Goal: Book appointment/travel/reservation

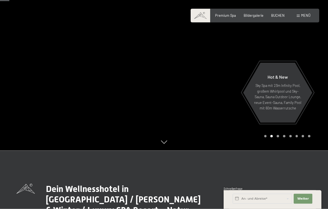
scroll to position [64, 0]
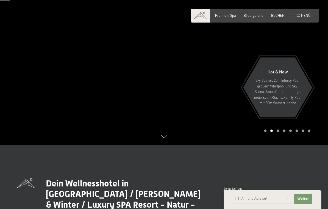
click at [252, 18] on div "Premium Spa Bildergalerie BUCHEN" at bounding box center [245, 15] width 93 height 5
click at [257, 17] on div "Bildergalerie" at bounding box center [253, 15] width 20 height 5
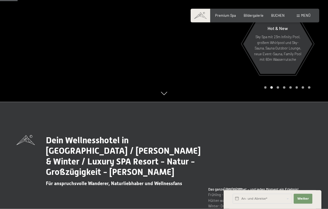
scroll to position [102, 0]
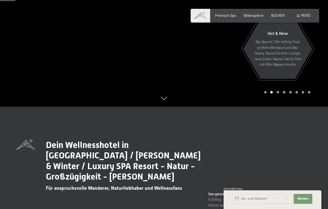
click at [304, 16] on span "Menü" at bounding box center [305, 15] width 9 height 4
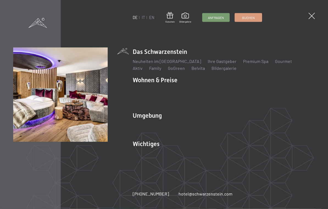
scroll to position [294, 0]
click at [167, 85] on li "Wohnen & Preise Inklusivleistungen Zimmer & Preise Liste Angebote Liste Familie…" at bounding box center [224, 91] width 182 height 31
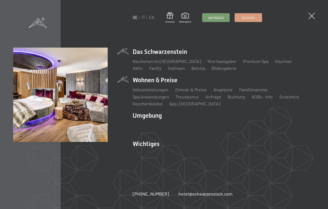
click at [205, 99] on link "Anfrage" at bounding box center [213, 96] width 16 height 5
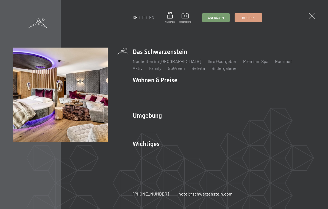
scroll to position [0, 0]
click at [189, 91] on link "Zimmer & Preise" at bounding box center [191, 89] width 32 height 5
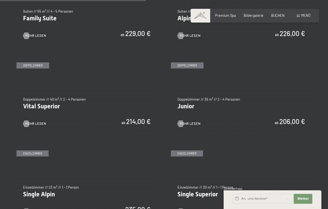
scroll to position [590, 0]
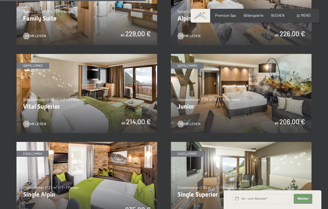
click at [263, 94] on img at bounding box center [241, 93] width 140 height 79
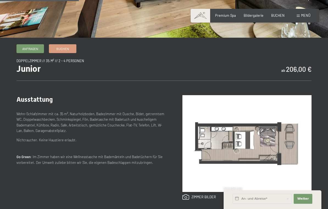
scroll to position [142, 0]
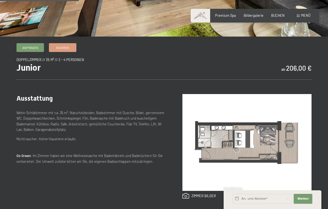
click at [269, 88] on div "Ausstattung Wohn-Schlafzimmer mit ca. 35 m², Naturholzboden, Badezimmer mit Dus…" at bounding box center [163, 146] width 295 height 134
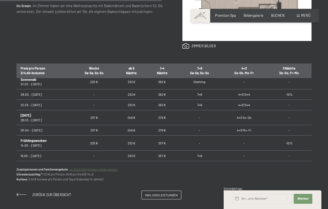
scroll to position [233, 0]
click at [129, 160] on td "232 €" at bounding box center [131, 165] width 31 height 10
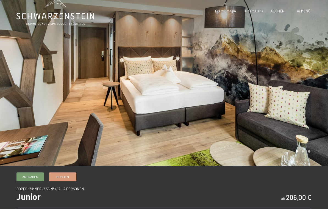
scroll to position [0, 0]
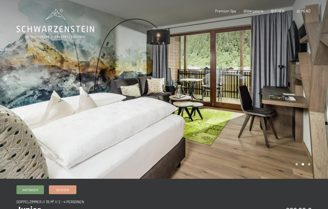
click at [305, 12] on span "Menü" at bounding box center [305, 11] width 9 height 4
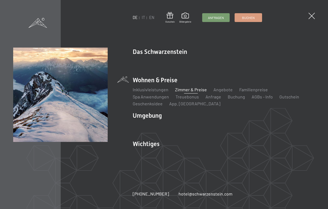
click at [153, 123] on link "Das Ahrntal" at bounding box center [144, 124] width 22 height 5
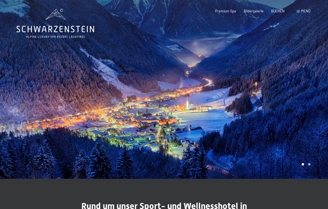
click at [219, 13] on span "Premium Spa" at bounding box center [225, 11] width 21 height 4
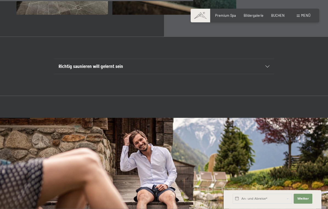
scroll to position [1562, 0]
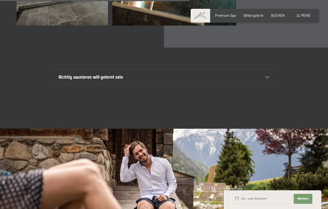
click at [306, 17] on span "Menü" at bounding box center [305, 15] width 9 height 4
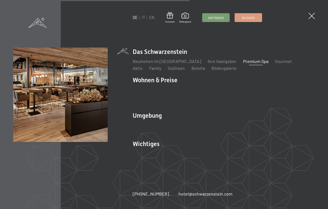
click at [186, 22] on span "Bildergalerie" at bounding box center [185, 21] width 12 height 3
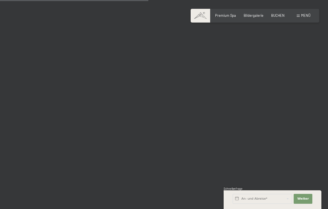
scroll to position [2084, 0]
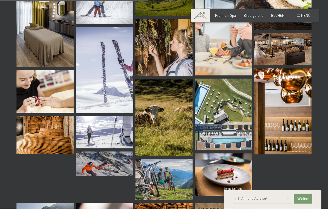
click at [301, 15] on span "Menü" at bounding box center [305, 15] width 9 height 4
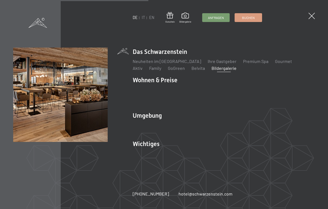
click at [275, 62] on link "Gourmet" at bounding box center [283, 60] width 17 height 5
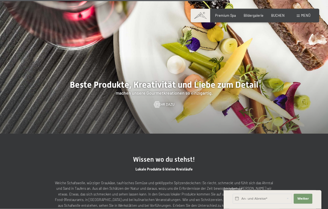
scroll to position [1037, 0]
